Goal: Information Seeking & Learning: Compare options

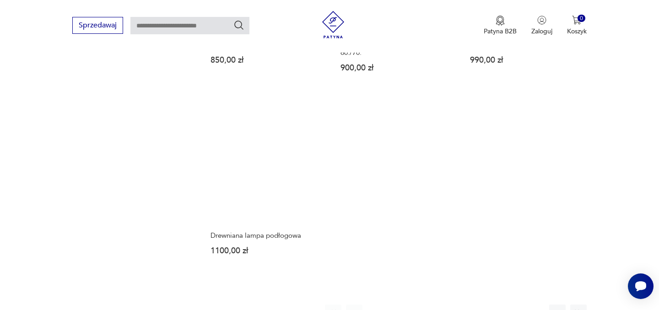
scroll to position [1328, 0]
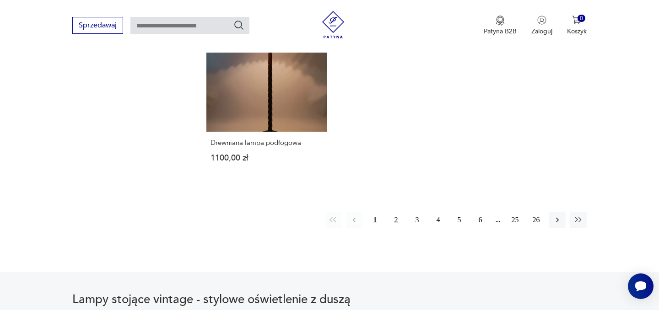
click at [395, 222] on button "2" at bounding box center [396, 220] width 16 height 16
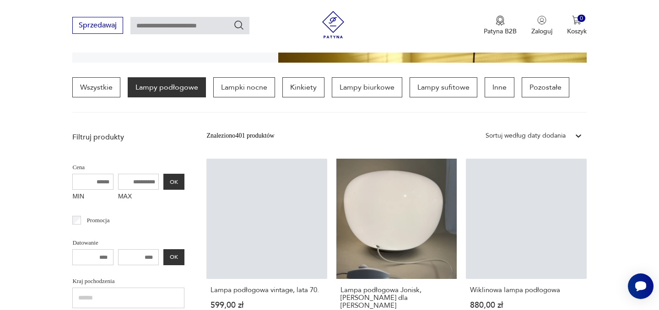
scroll to position [216, 0]
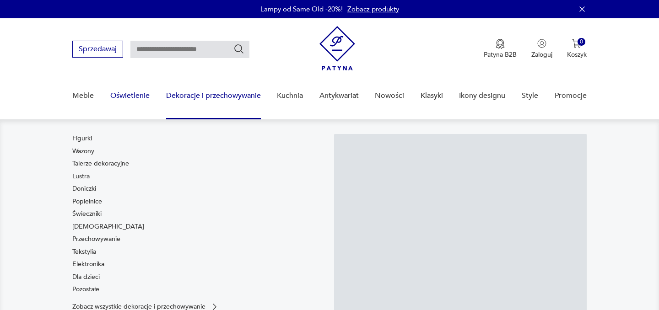
click at [131, 94] on link "Oświetlenie" at bounding box center [129, 95] width 39 height 35
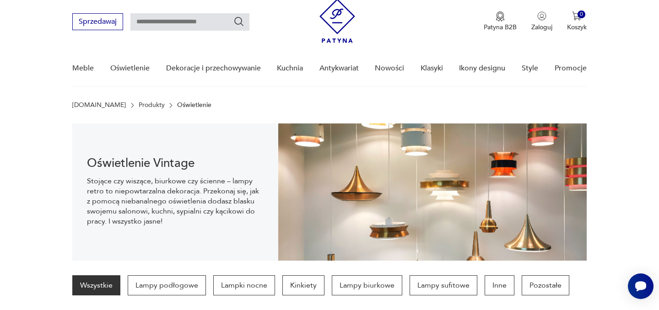
scroll to position [155, 0]
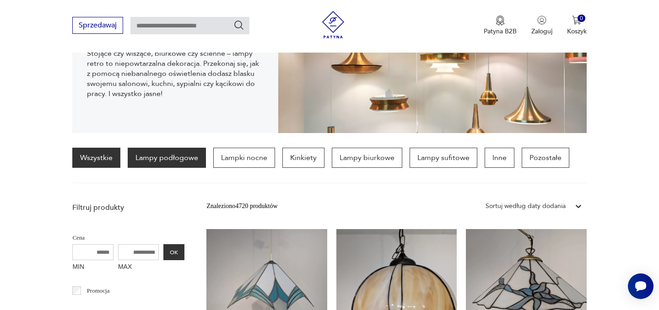
click at [162, 157] on p "Lampy podłogowe" at bounding box center [167, 158] width 78 height 20
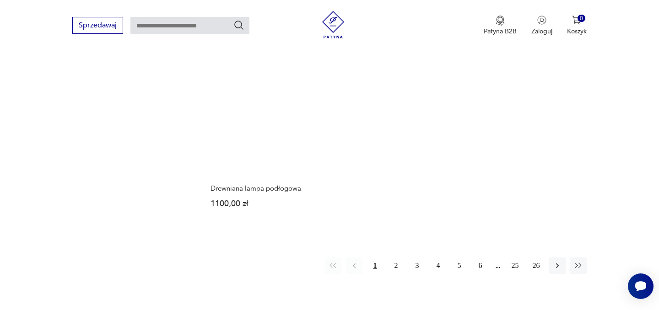
scroll to position [1337, 0]
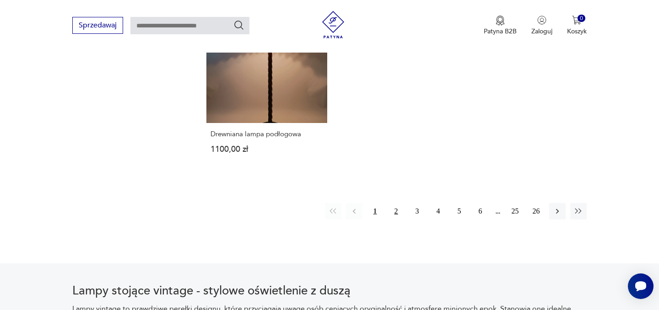
click at [396, 210] on button "2" at bounding box center [396, 211] width 16 height 16
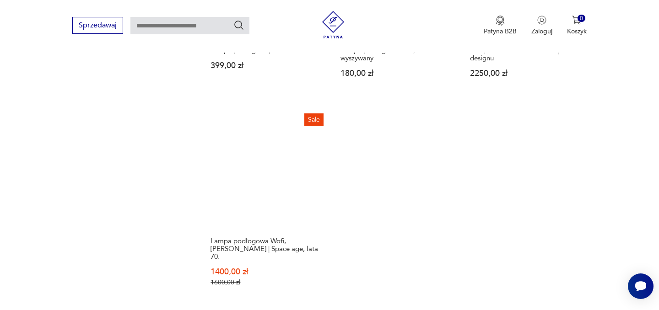
scroll to position [1391, 0]
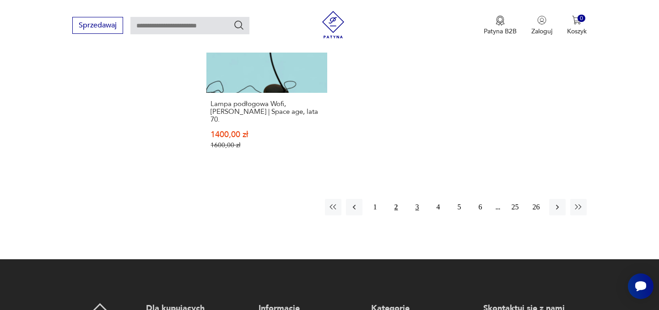
click at [417, 199] on button "3" at bounding box center [417, 207] width 16 height 16
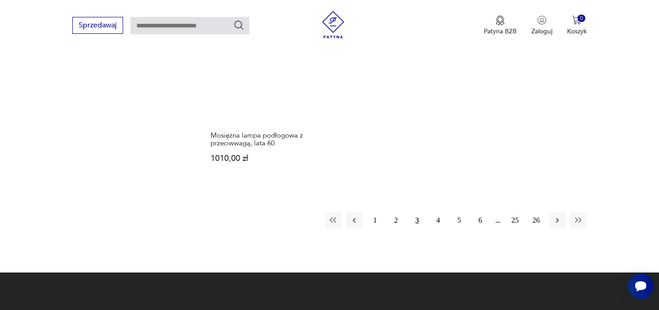
scroll to position [1389, 0]
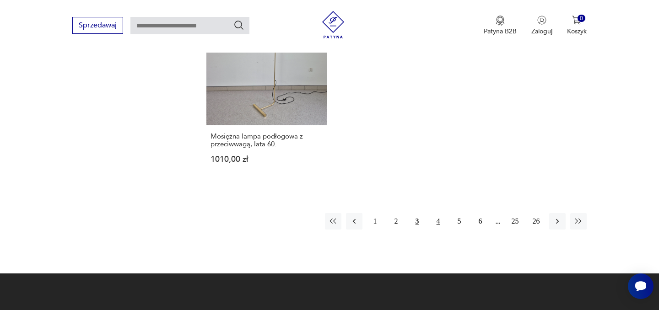
click at [439, 213] on button "4" at bounding box center [438, 221] width 16 height 16
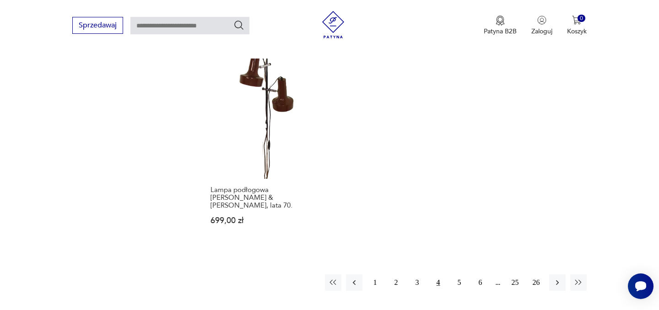
scroll to position [1314, 0]
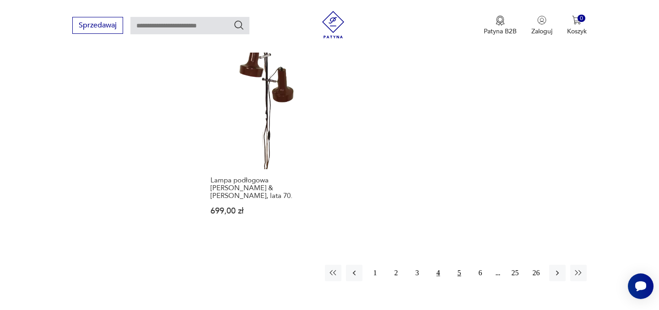
click at [462, 269] on button "5" at bounding box center [459, 273] width 16 height 16
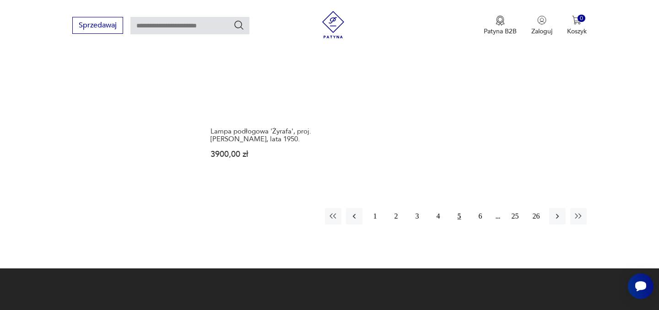
scroll to position [1356, 0]
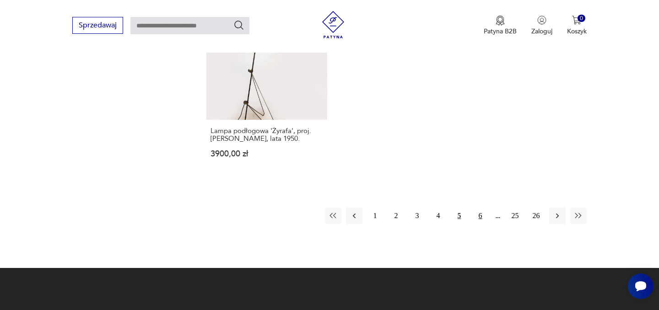
click at [477, 211] on button "6" at bounding box center [480, 216] width 16 height 16
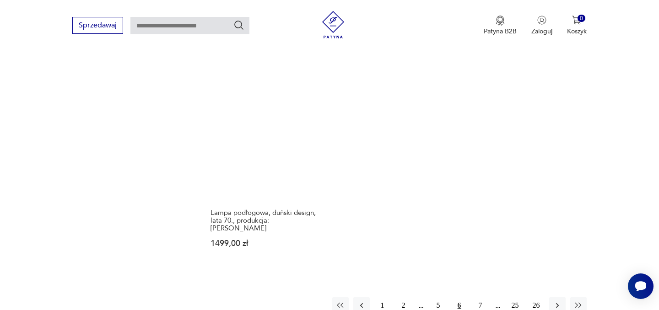
scroll to position [1335, 0]
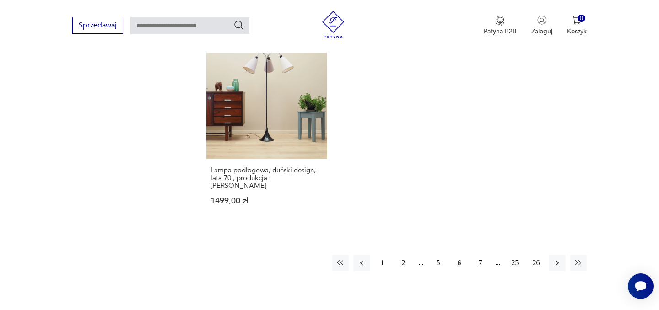
click at [478, 255] on button "7" at bounding box center [480, 263] width 16 height 16
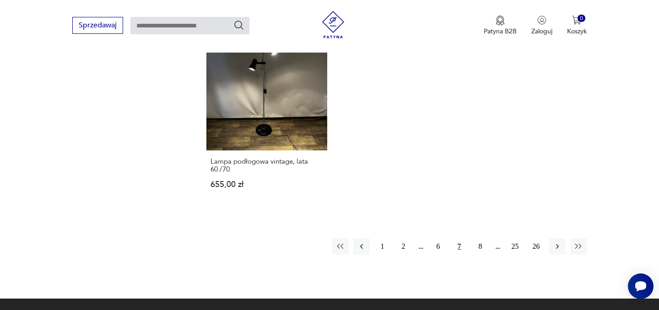
scroll to position [1333, 0]
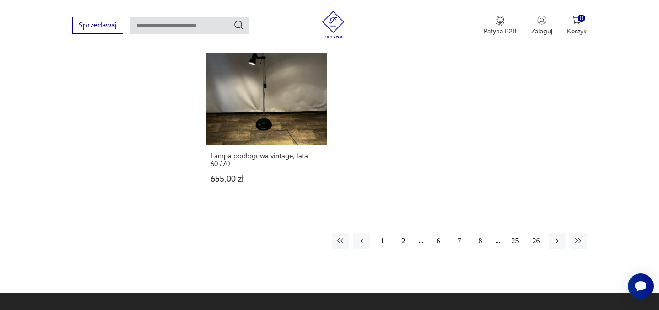
click at [479, 233] on button "8" at bounding box center [480, 241] width 16 height 16
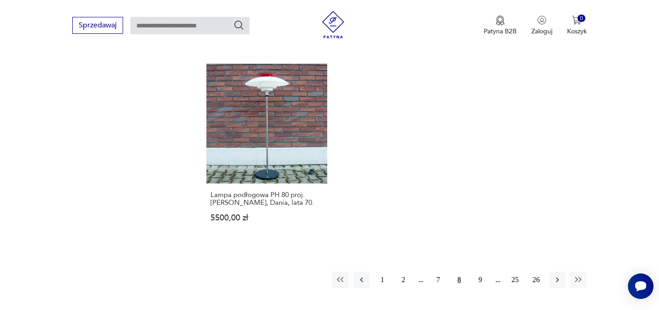
scroll to position [1327, 0]
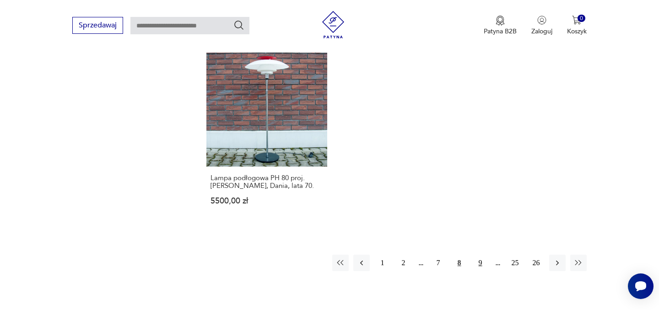
click at [484, 263] on button "9" at bounding box center [480, 263] width 16 height 16
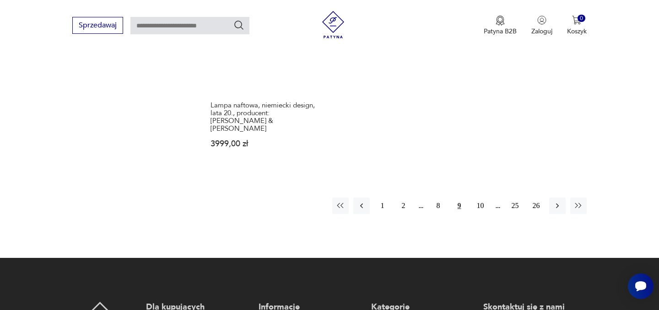
scroll to position [1409, 0]
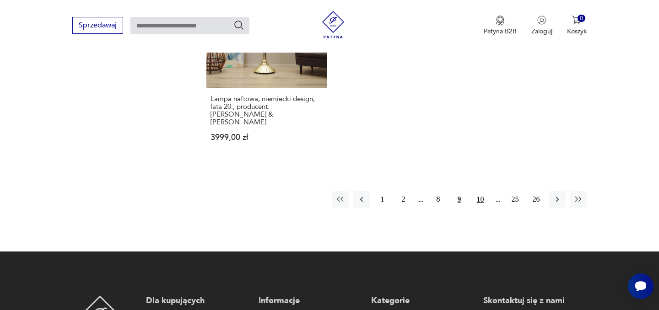
click at [480, 191] on button "10" at bounding box center [480, 199] width 16 height 16
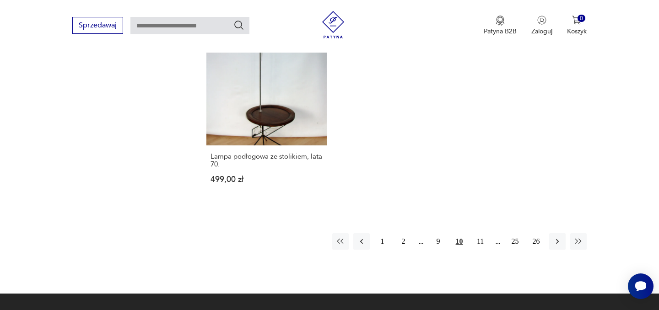
scroll to position [1353, 0]
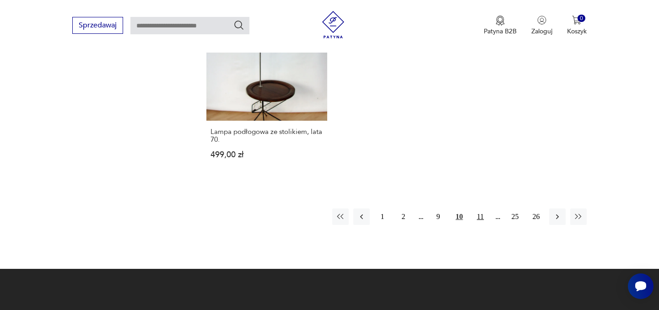
click at [482, 211] on button "11" at bounding box center [480, 217] width 16 height 16
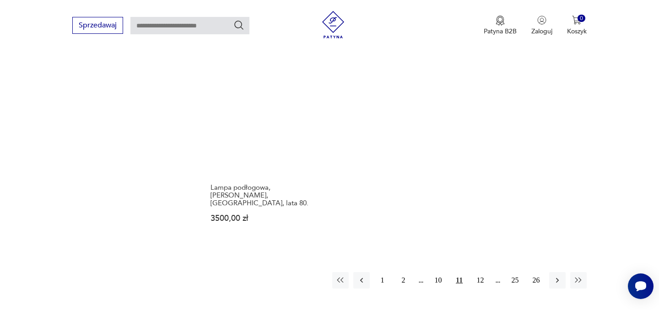
scroll to position [1364, 0]
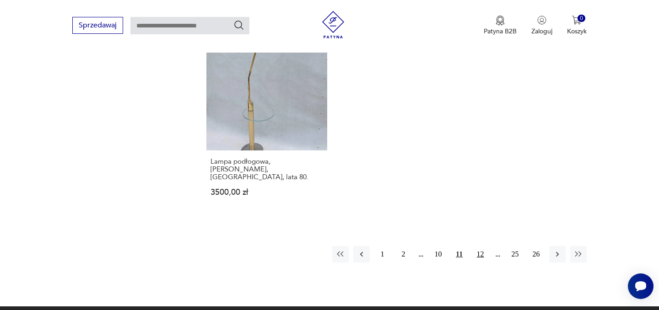
click at [484, 246] on button "12" at bounding box center [480, 254] width 16 height 16
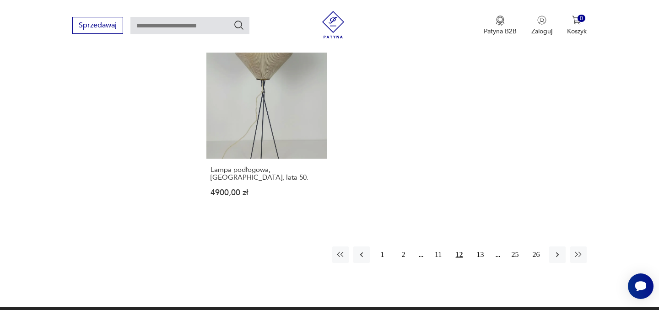
scroll to position [1323, 0]
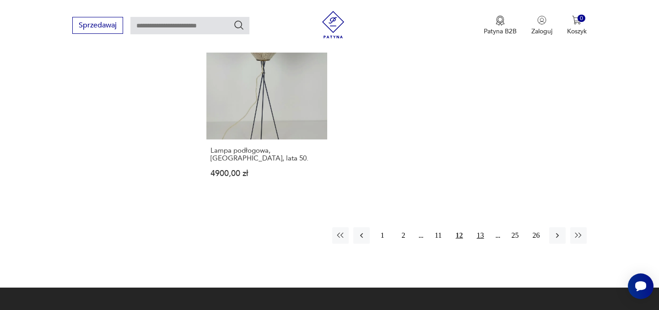
click at [483, 227] on button "13" at bounding box center [480, 235] width 16 height 16
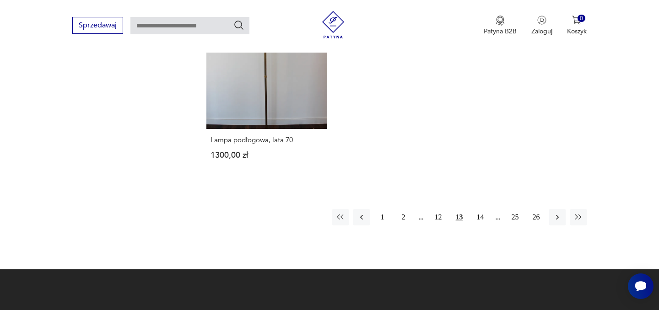
scroll to position [1379, 0]
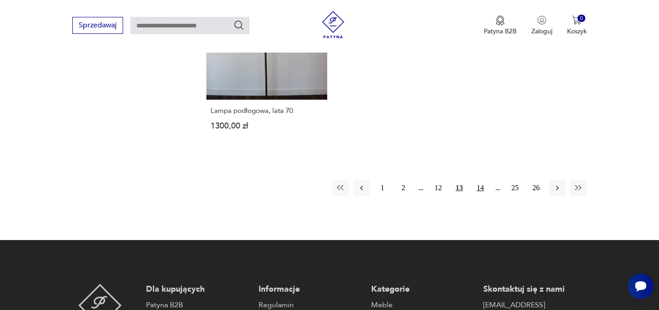
click at [483, 185] on button "14" at bounding box center [480, 188] width 16 height 16
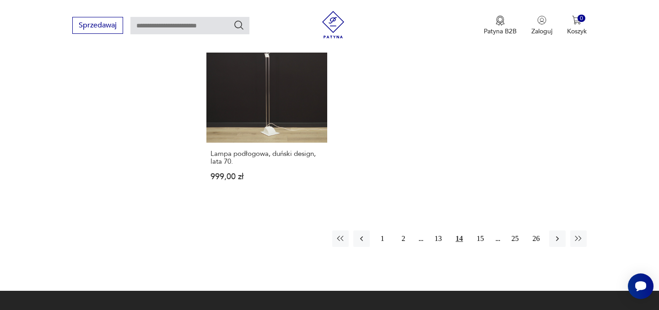
scroll to position [1376, 0]
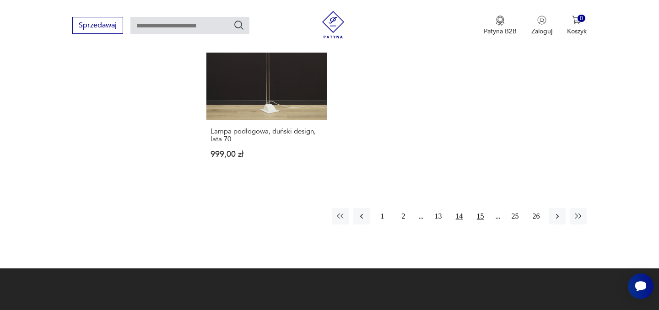
click at [477, 208] on button "15" at bounding box center [480, 216] width 16 height 16
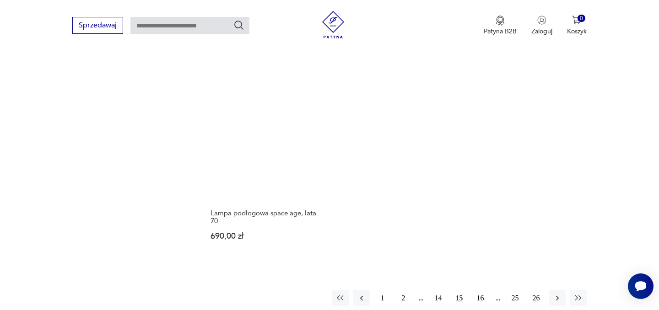
scroll to position [1252, 0]
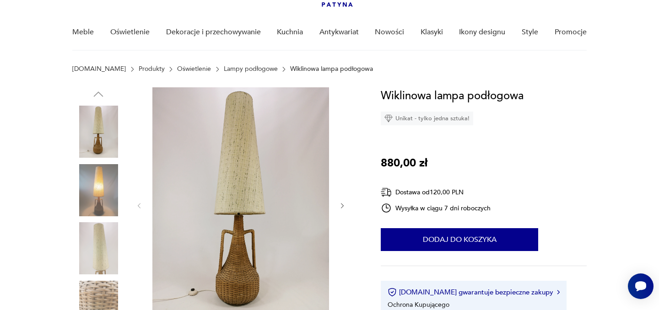
scroll to position [124, 0]
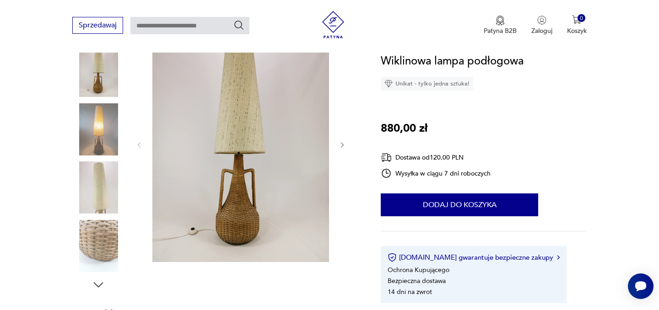
click at [340, 146] on icon "button" at bounding box center [343, 145] width 8 height 8
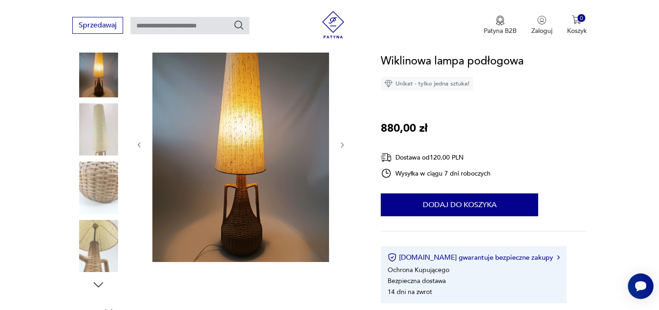
click at [339, 146] on icon "button" at bounding box center [343, 145] width 8 height 8
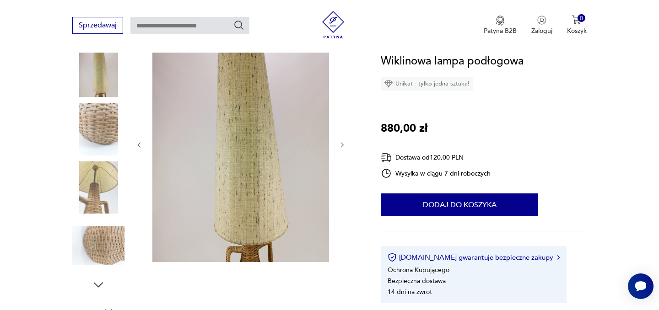
click at [339, 145] on icon "button" at bounding box center [343, 145] width 8 height 8
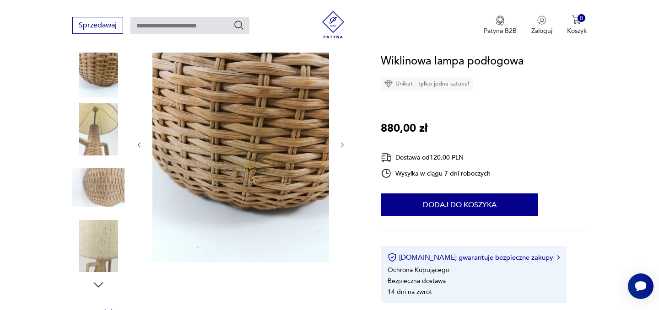
click at [339, 145] on icon "button" at bounding box center [343, 145] width 8 height 8
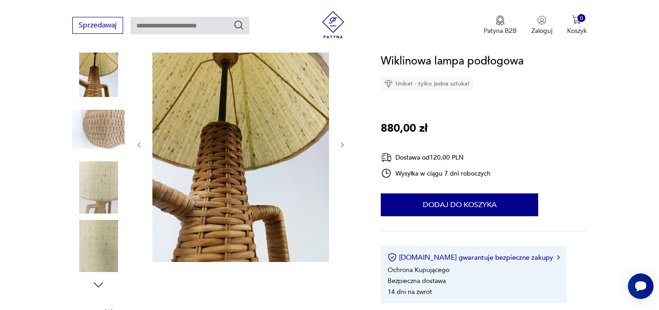
click at [339, 145] on icon "button" at bounding box center [343, 145] width 8 height 8
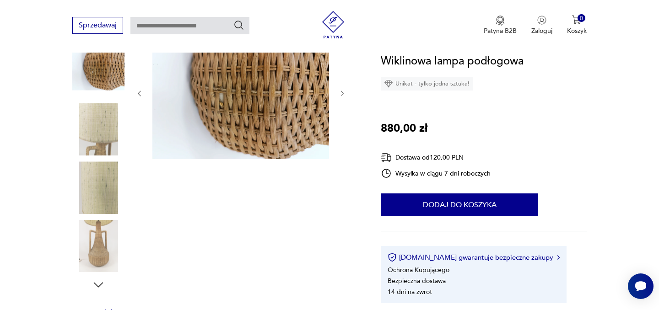
click at [339, 145] on div at bounding box center [240, 94] width 211 height 134
click at [103, 69] on img at bounding box center [98, 71] width 52 height 52
click at [98, 154] on img at bounding box center [98, 129] width 52 height 52
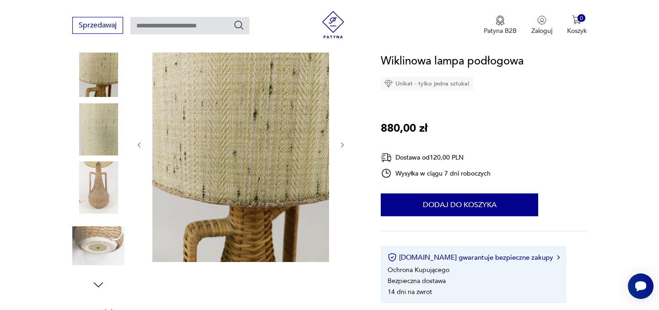
click at [108, 221] on img at bounding box center [98, 246] width 52 height 52
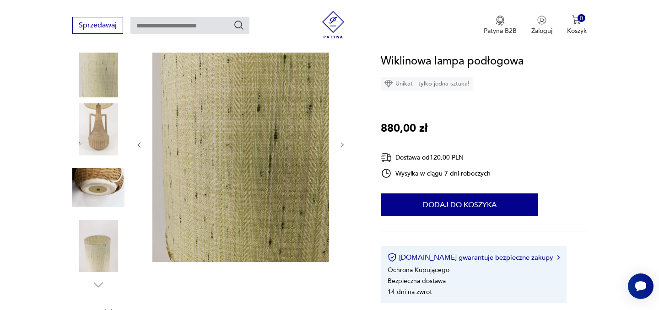
click at [106, 155] on img at bounding box center [98, 129] width 52 height 52
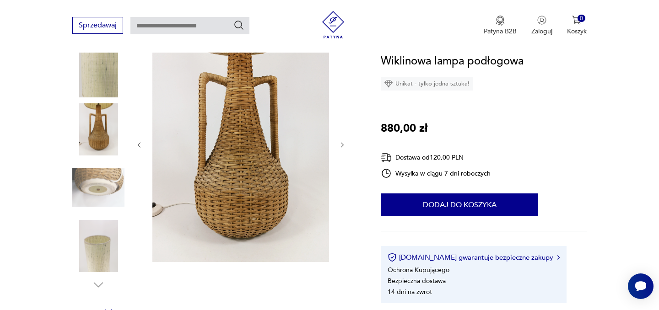
click at [106, 222] on img at bounding box center [98, 246] width 52 height 52
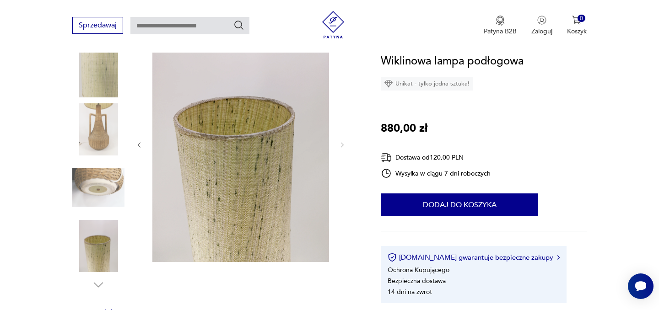
scroll to position [0, 0]
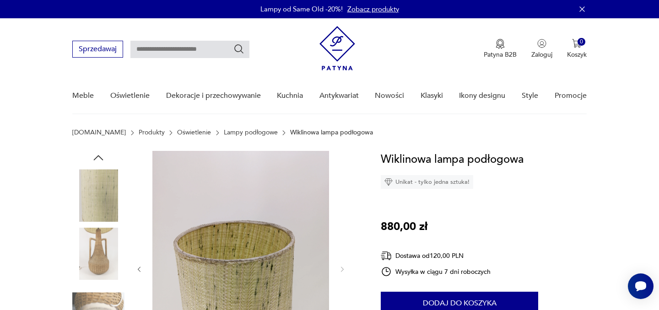
click at [100, 161] on icon "button" at bounding box center [99, 158] width 14 height 14
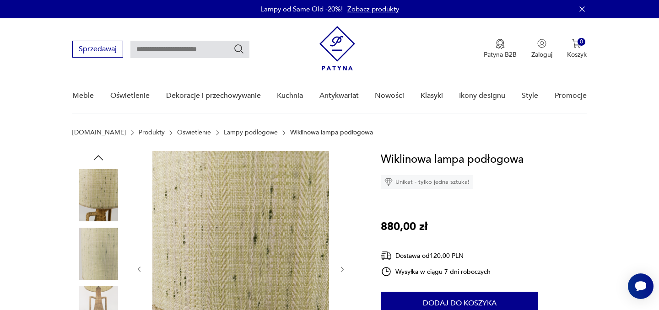
click at [100, 157] on icon "button" at bounding box center [99, 158] width 14 height 14
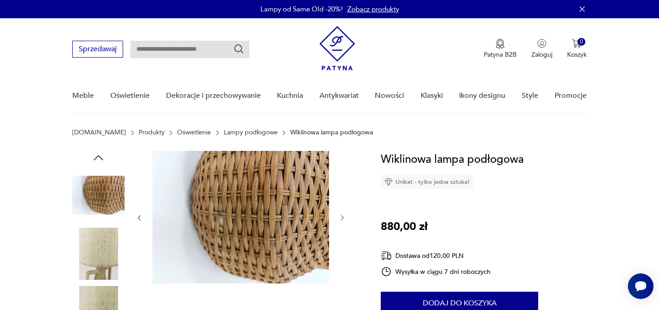
click at [100, 157] on icon "button" at bounding box center [99, 158] width 14 height 14
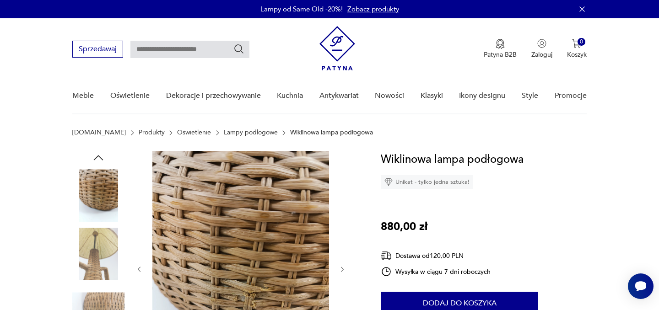
click at [100, 157] on icon "button" at bounding box center [99, 158] width 14 height 14
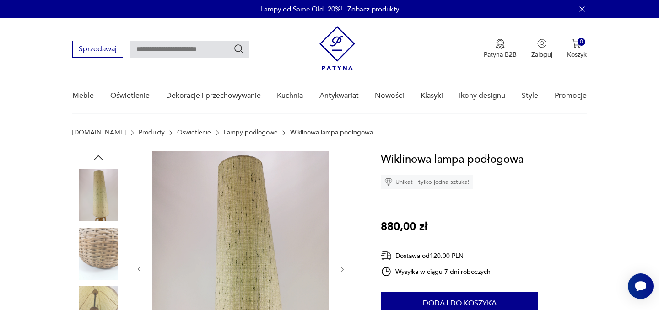
click at [100, 157] on icon "button" at bounding box center [99, 158] width 14 height 14
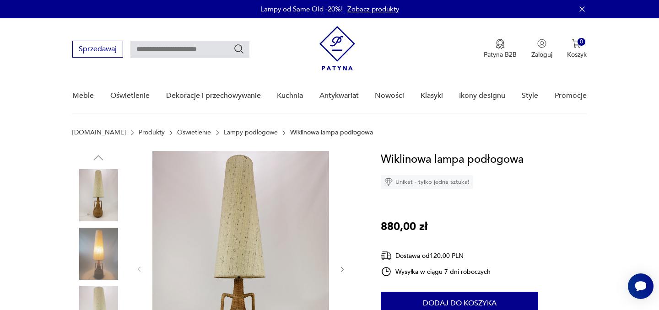
click at [97, 198] on img at bounding box center [98, 195] width 52 height 52
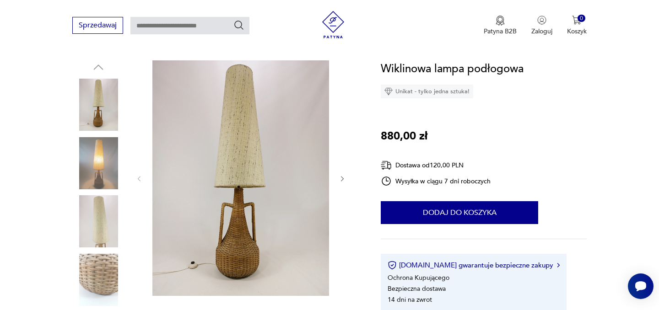
scroll to position [92, 0]
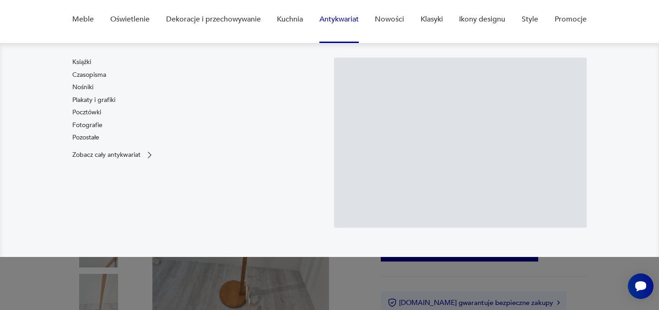
scroll to position [89, 0]
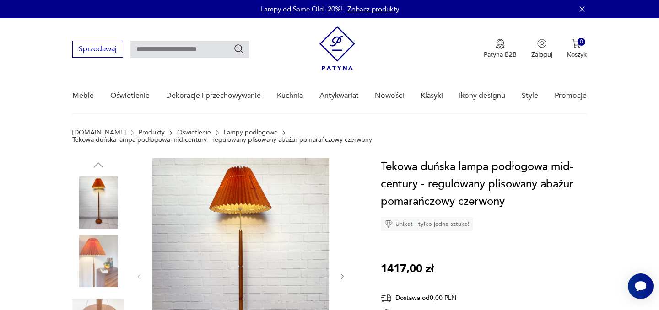
scroll to position [67, 0]
